Goal: Use online tool/utility: Utilize a website feature to perform a specific function

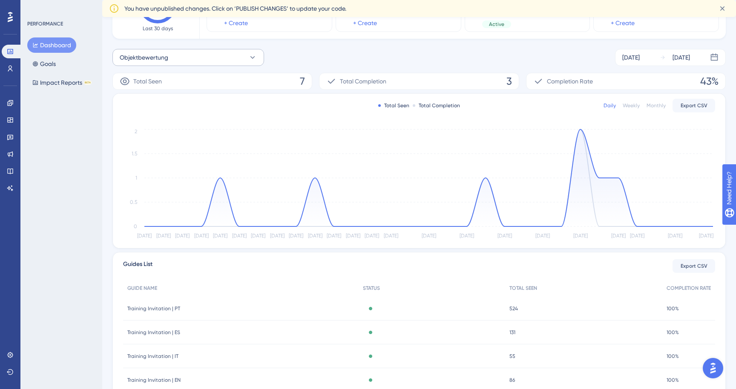
click at [175, 58] on button "Objektbewertung" at bounding box center [188, 57] width 152 height 17
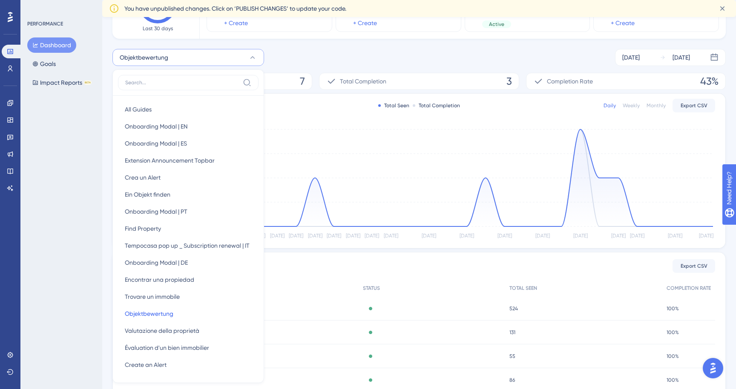
scroll to position [105, 0]
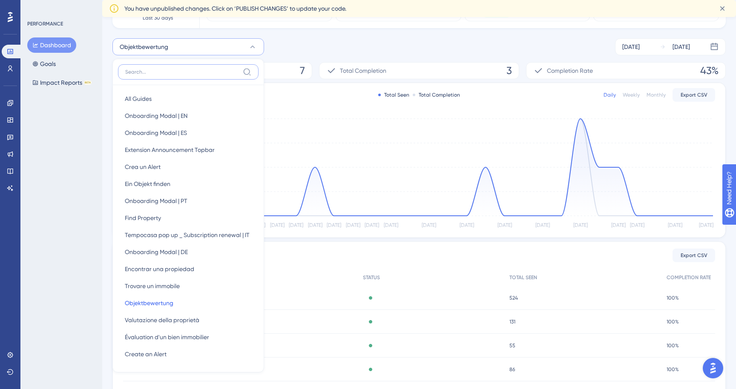
click at [182, 71] on input at bounding box center [182, 72] width 114 height 7
paste input "encontrar propiedad"
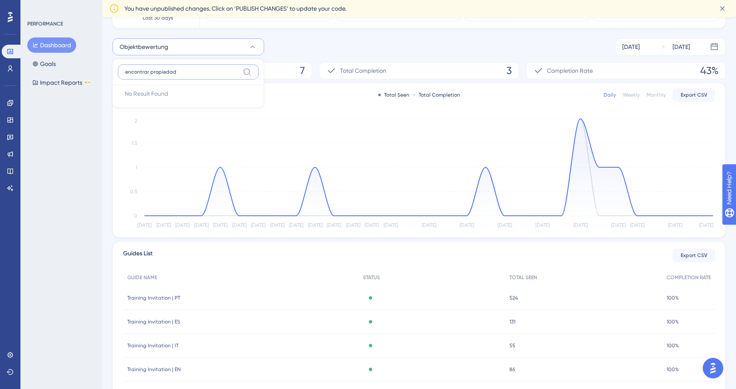
click at [140, 69] on input "encontrar propiedad" at bounding box center [182, 72] width 114 height 7
type input "propiedad"
click at [163, 98] on span "Encontrar una propiedad" at bounding box center [159, 99] width 69 height 10
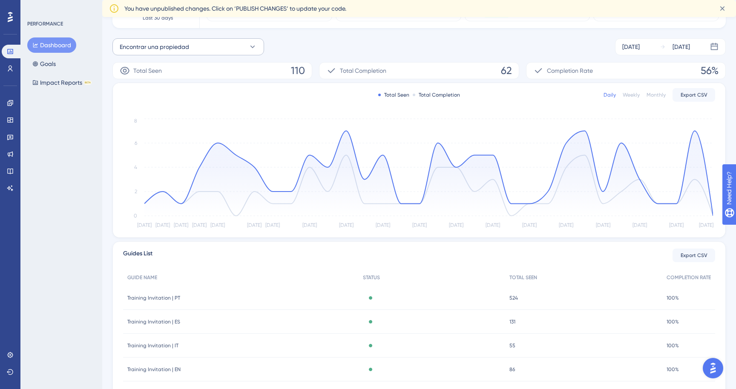
click at [180, 48] on span "Encontrar una propiedad" at bounding box center [154, 47] width 69 height 10
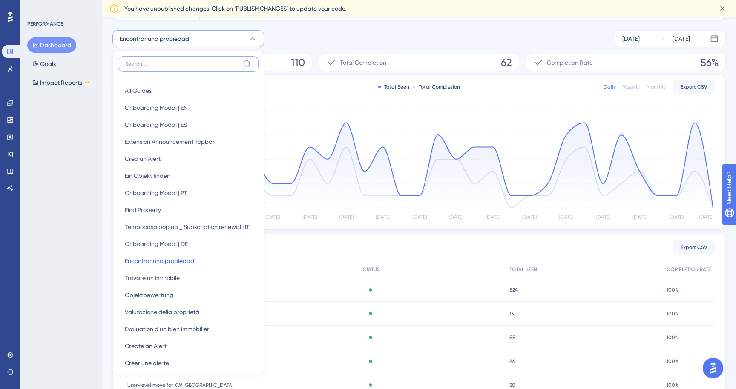
click at [178, 62] on input at bounding box center [182, 63] width 114 height 7
paste input "encontrar propiedad"
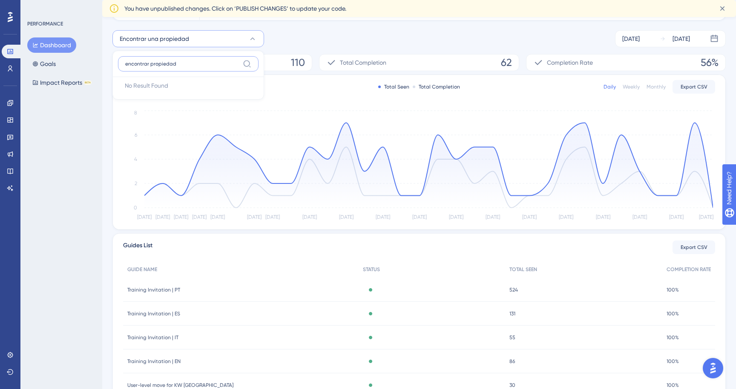
click at [139, 63] on input "encontrar propiedad" at bounding box center [182, 63] width 114 height 7
type input "propiedad"
click at [142, 92] on span "Encontrar una propiedad" at bounding box center [159, 91] width 69 height 10
drag, startPoint x: 116, startPoint y: 38, endPoint x: 194, endPoint y: 35, distance: 78.4
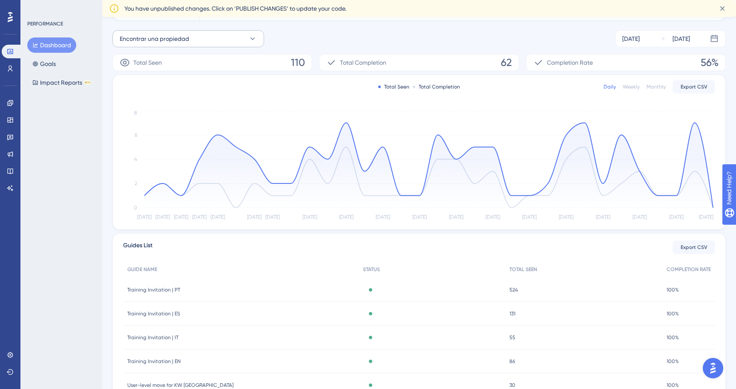
click at [194, 37] on button "Encontrar una propiedad" at bounding box center [188, 38] width 152 height 17
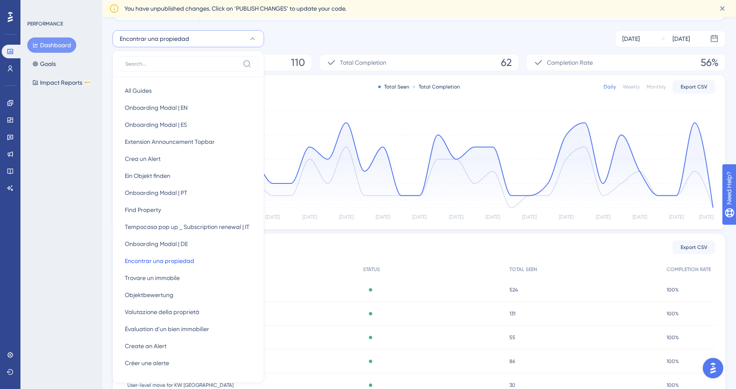
scroll to position [114, 0]
click at [158, 56] on label at bounding box center [188, 62] width 140 height 15
click at [158, 59] on input at bounding box center [182, 62] width 114 height 7
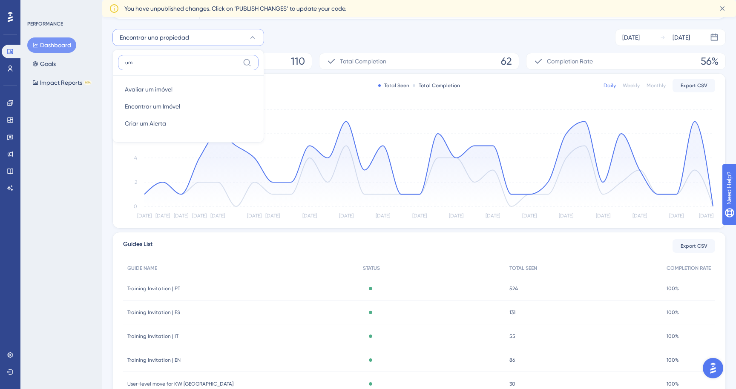
type input "u"
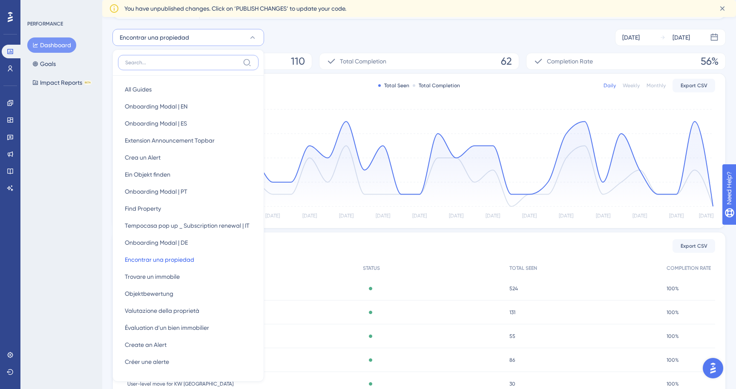
paste input "88 50 57%"
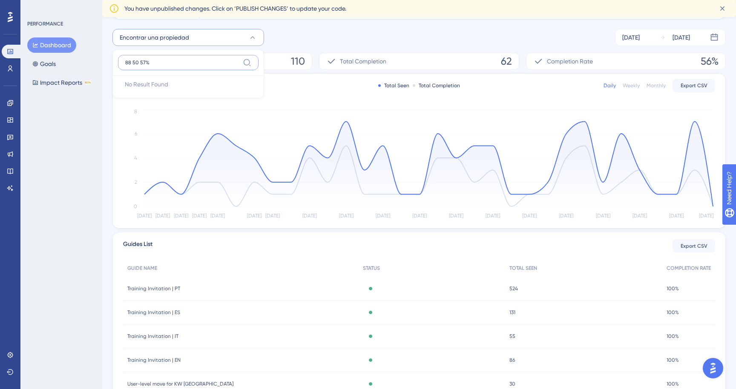
click at [178, 65] on input "88 50 57%" at bounding box center [182, 62] width 114 height 7
paste input "imóvel"
type input "imóvel"
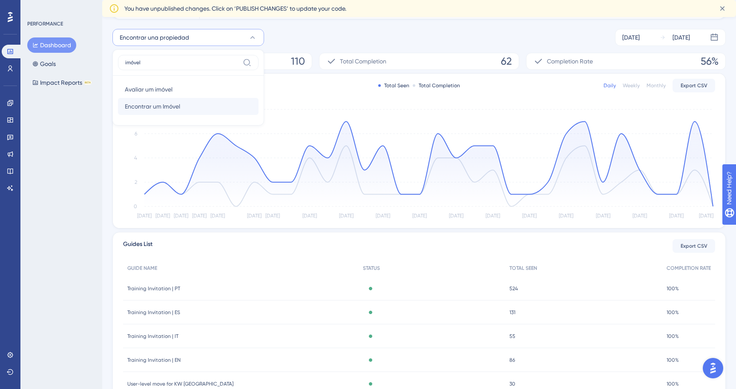
click at [152, 108] on span "Encontrar um Imóvel" at bounding box center [152, 106] width 55 height 10
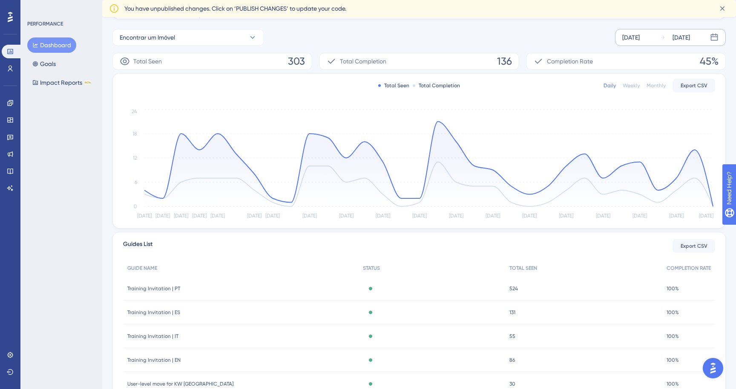
click at [672, 39] on div "[DATE]" at bounding box center [680, 37] width 17 height 10
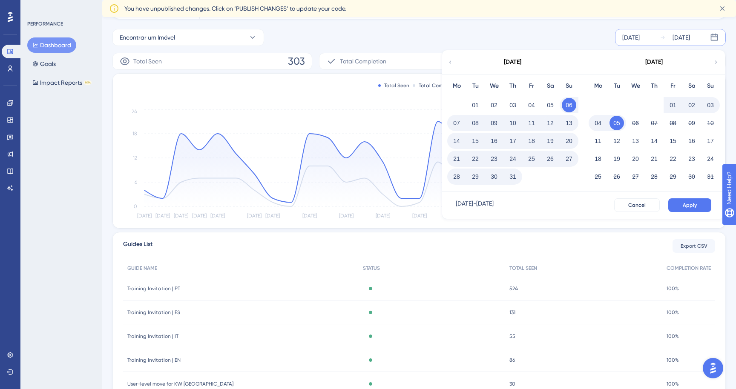
click at [676, 16] on div "You have unpublished changes. Click on ‘PUBLISH CHANGES’ to update your code." at bounding box center [418, 8] width 633 height 17
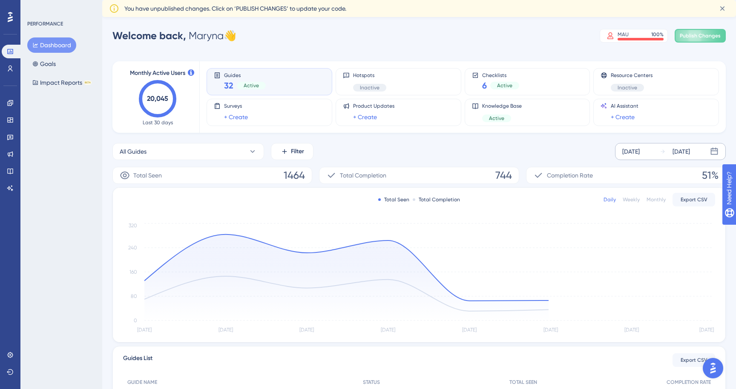
click at [667, 153] on div "Oct 07 2025" at bounding box center [674, 151] width 30 height 10
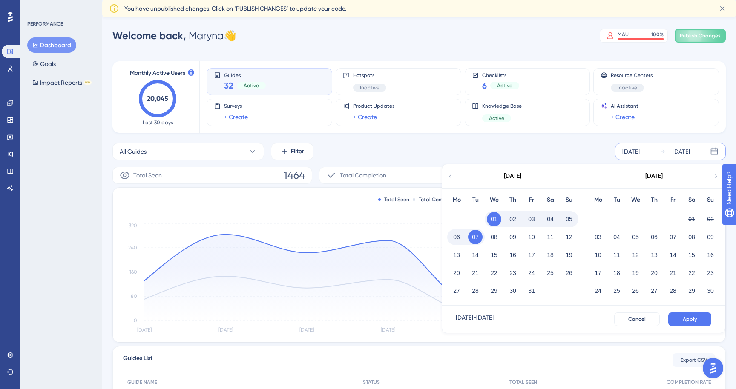
click at [451, 173] on icon at bounding box center [450, 176] width 6 height 8
click at [489, 236] on button "06" at bounding box center [494, 237] width 14 height 14
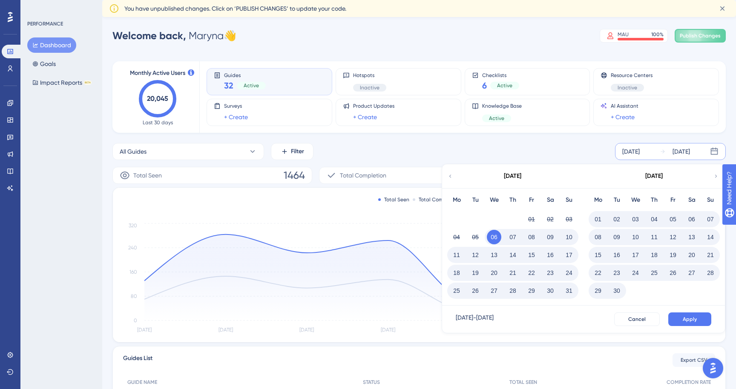
click at [675, 218] on button "05" at bounding box center [672, 219] width 14 height 14
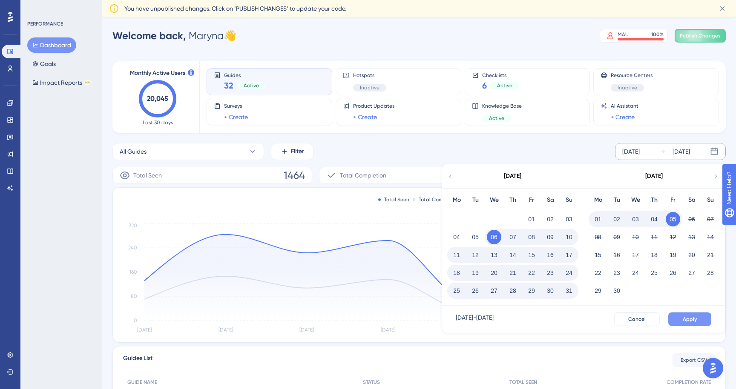
click at [687, 314] on button "Apply" at bounding box center [689, 319] width 43 height 14
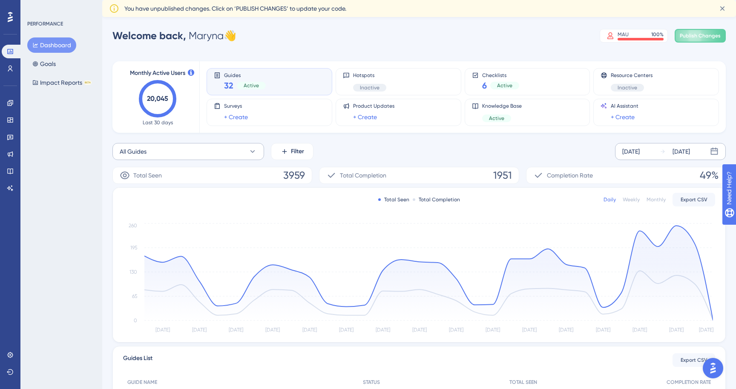
click at [185, 152] on button "All Guides" at bounding box center [188, 151] width 152 height 17
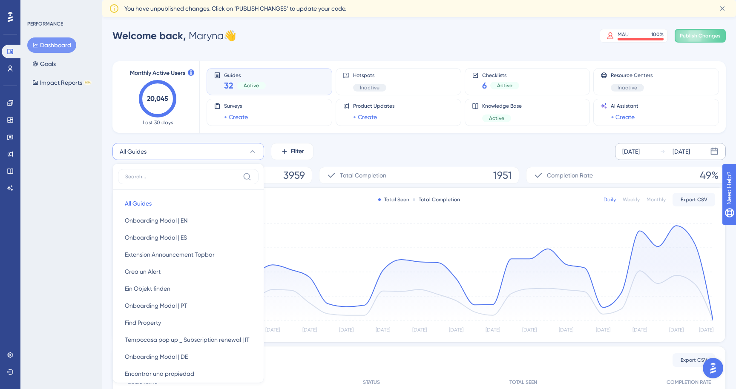
scroll to position [74, 0]
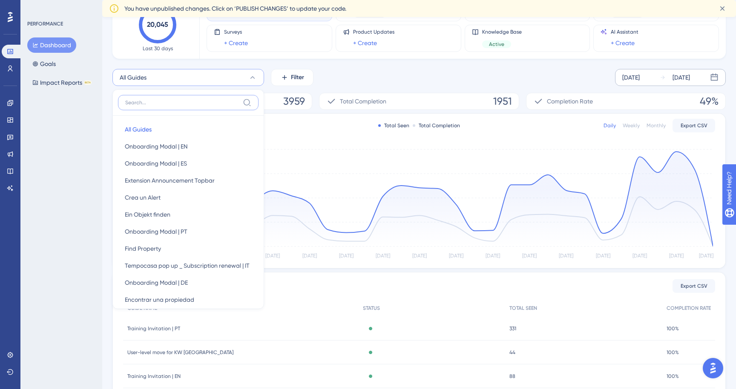
click at [161, 101] on input at bounding box center [182, 102] width 114 height 7
paste input "imóvel"
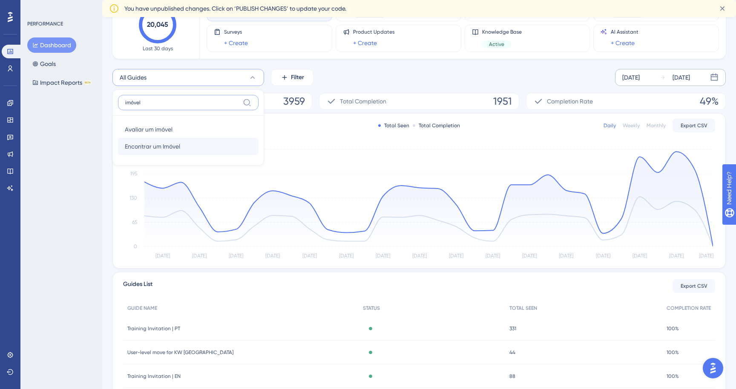
type input "imóvel"
click at [152, 143] on span "Encontrar um Imóvel" at bounding box center [152, 146] width 55 height 10
